Goal: Browse casually

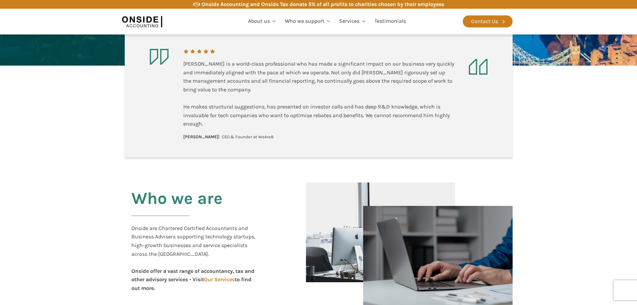
scroll to position [134, 0]
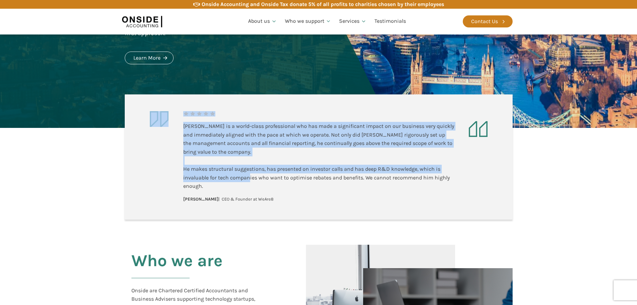
drag, startPoint x: 182, startPoint y: 126, endPoint x: 250, endPoint y: 173, distance: 83.1
click at [250, 173] on aside "[PERSON_NAME] is a world-class professional who has made a significant impact o…" at bounding box center [319, 156] width 388 height 125
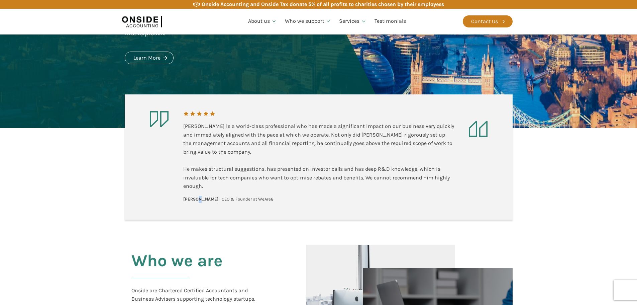
click at [197, 198] on div "[PERSON_NAME] is a world-class professional who has made a significant impact o…" at bounding box center [318, 157] width 271 height 92
click at [201, 188] on div "[PERSON_NAME] is a world-class professional who has made a significant impact o…" at bounding box center [318, 156] width 271 height 69
click at [202, 188] on div "[PERSON_NAME] is a world-class professional who has made a significant impact o…" at bounding box center [318, 156] width 271 height 69
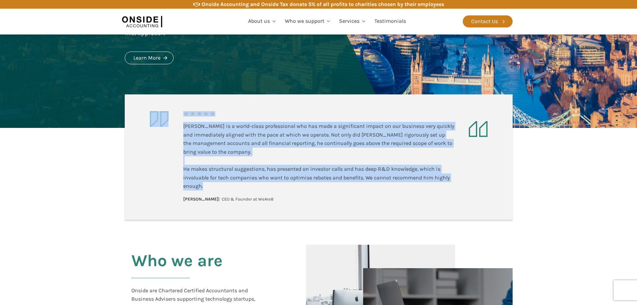
drag, startPoint x: 183, startPoint y: 125, endPoint x: 228, endPoint y: 188, distance: 77.5
click at [228, 188] on aside "[PERSON_NAME] is a world-class professional who has made a significant impact o…" at bounding box center [319, 156] width 388 height 125
drag, startPoint x: 225, startPoint y: 184, endPoint x: 197, endPoint y: 175, distance: 29.5
click at [225, 183] on div "[PERSON_NAME] is a world-class professional who has made a significant impact o…" at bounding box center [318, 156] width 271 height 69
click at [181, 116] on div at bounding box center [166, 119] width 33 height 16
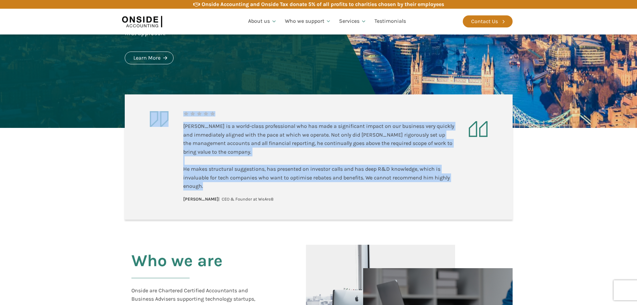
click at [189, 119] on div "[PERSON_NAME] is a world-class professional who has made a significant impact o…" at bounding box center [318, 157] width 271 height 92
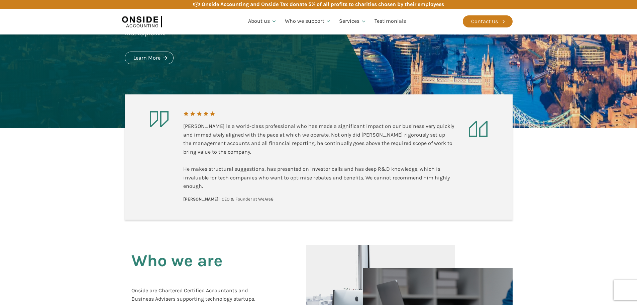
click at [184, 119] on div "[PERSON_NAME] is a world-class professional who has made a significant impact o…" at bounding box center [318, 157] width 271 height 92
click at [182, 125] on div at bounding box center [166, 119] width 33 height 16
drag, startPoint x: 182, startPoint y: 125, endPoint x: 188, endPoint y: 125, distance: 5.3
click at [188, 125] on aside "[PERSON_NAME] is a world-class professional who has made a significant impact o…" at bounding box center [319, 156] width 388 height 125
click at [188, 124] on div "[PERSON_NAME] is a world-class professional who has made a significant impact o…" at bounding box center [318, 156] width 271 height 69
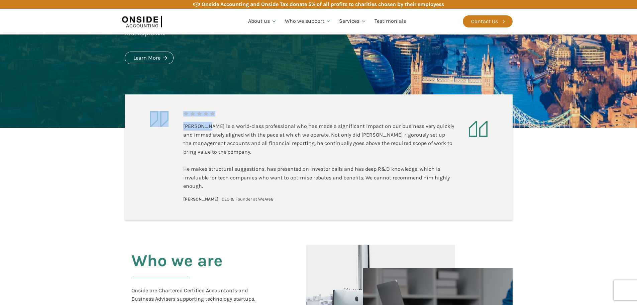
drag, startPoint x: 182, startPoint y: 124, endPoint x: 204, endPoint y: 130, distance: 22.2
click at [204, 130] on aside "[PERSON_NAME] is a world-class professional who has made a significant impact o…" at bounding box center [319, 156] width 388 height 125
click at [204, 124] on div "[PERSON_NAME] is a world-class professional who has made a significant impact o…" at bounding box center [318, 156] width 271 height 69
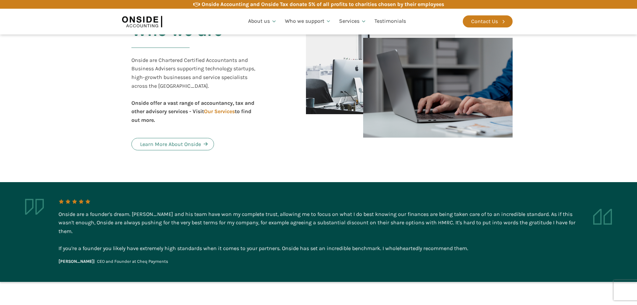
scroll to position [468, 0]
